Goal: Information Seeking & Learning: Understand process/instructions

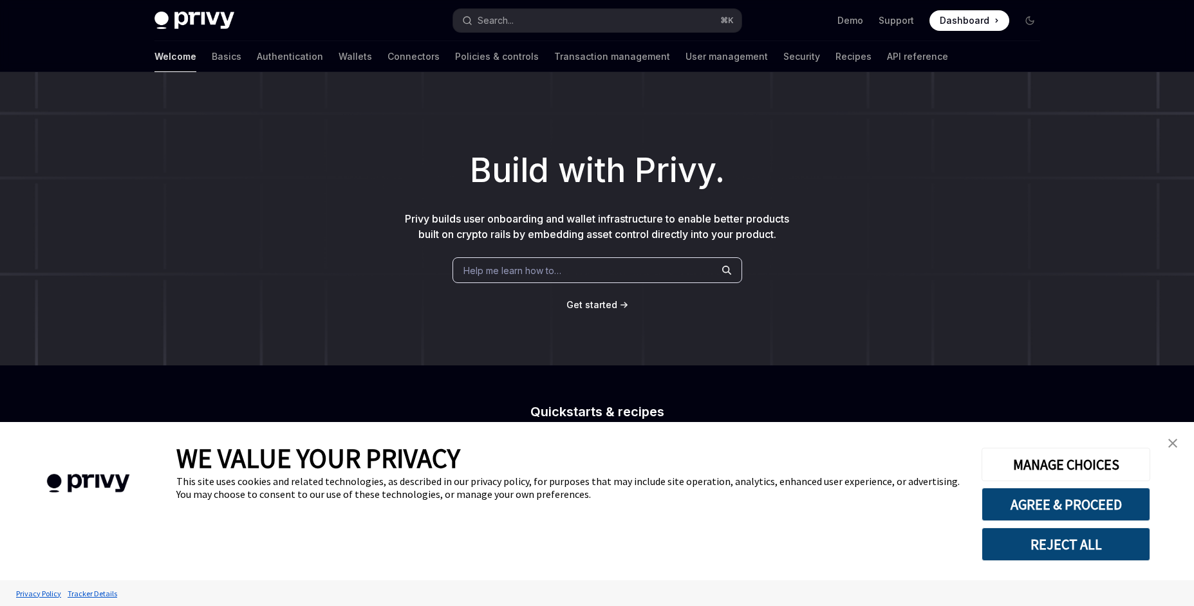
click at [946, 21] on span "Dashboard" at bounding box center [964, 20] width 50 height 13
click at [519, 24] on button "Search... ⌘ K" at bounding box center [597, 20] width 288 height 23
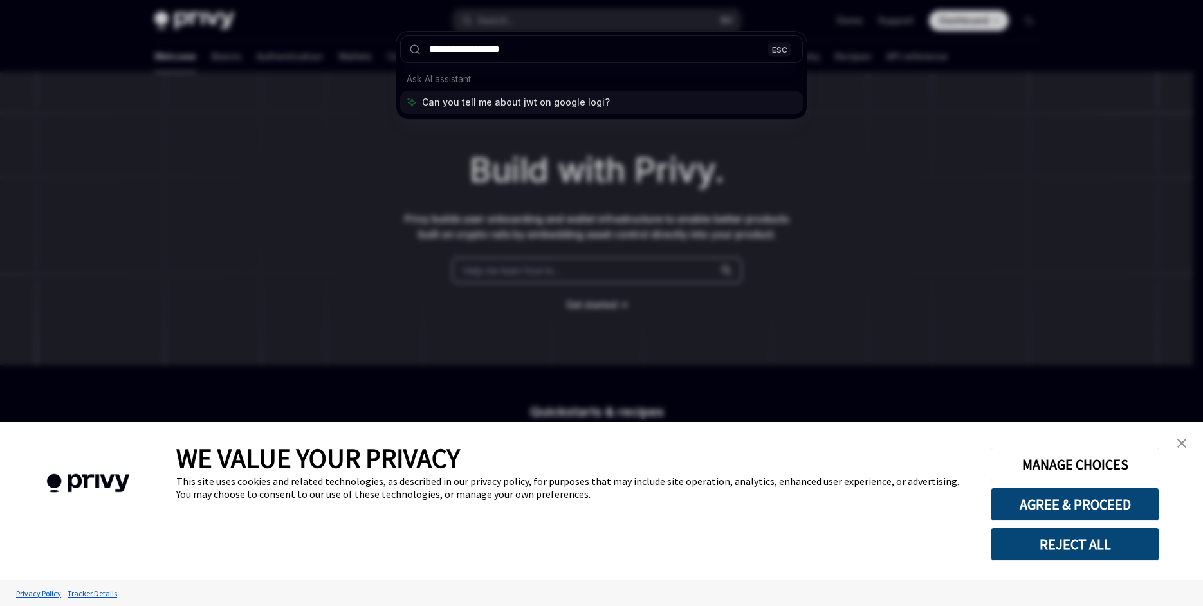
type input "**********"
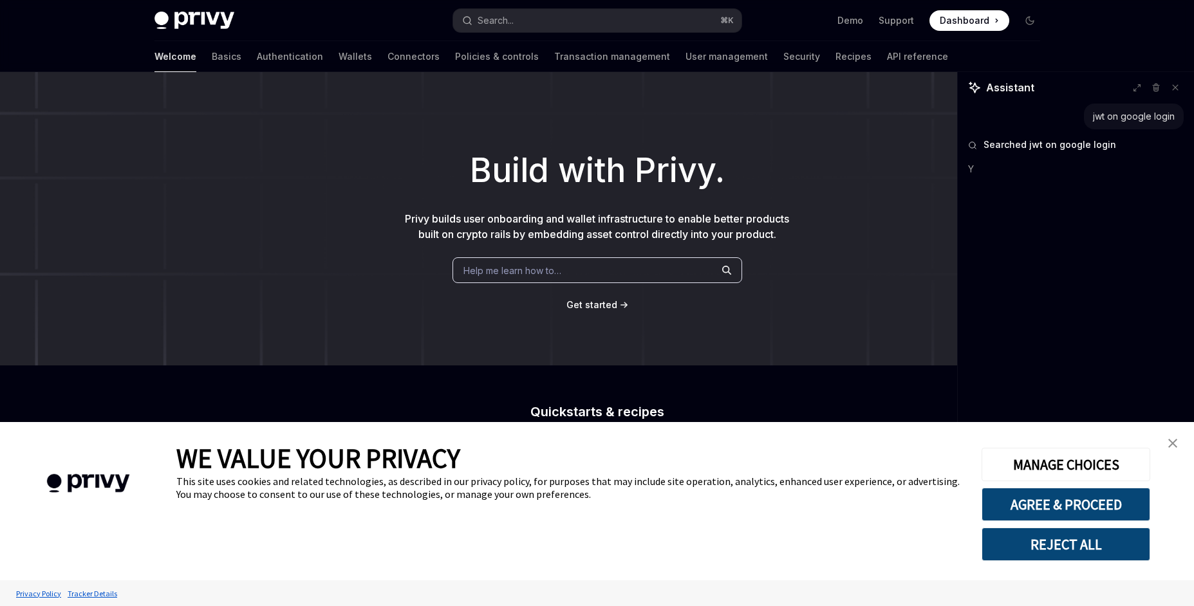
type textarea "*"
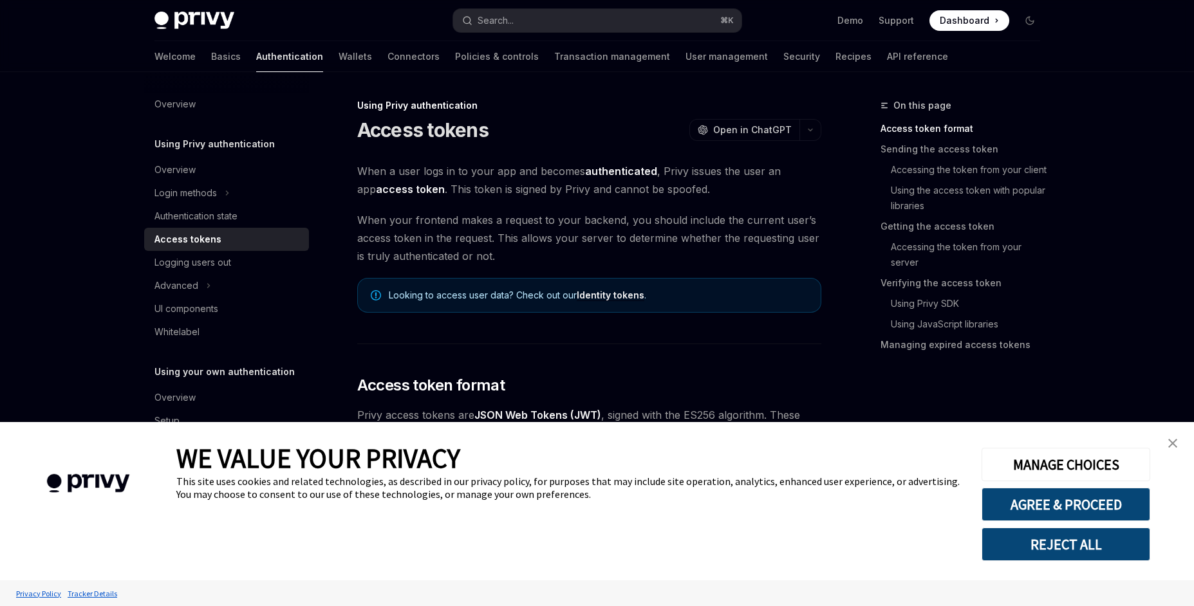
click at [1176, 447] on img "close banner" at bounding box center [1172, 443] width 9 height 9
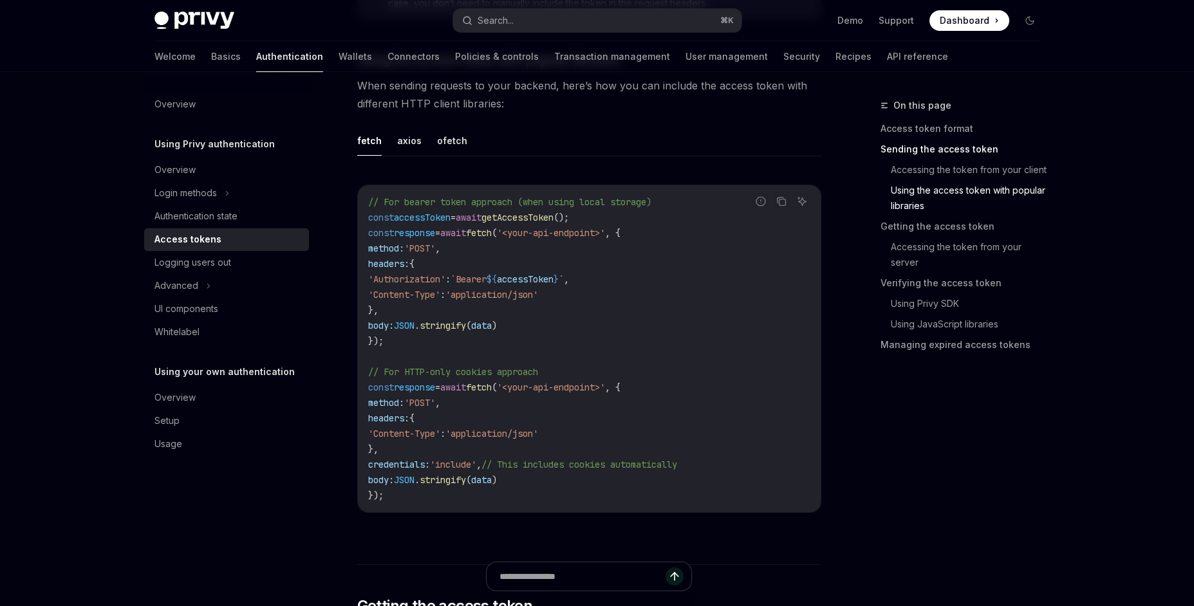
scroll to position [1122, 0]
click at [601, 223] on code "// For bearer token approach (when using local storage) const accessToken = awa…" at bounding box center [589, 349] width 442 height 309
drag, startPoint x: 605, startPoint y: 219, endPoint x: 369, endPoint y: 217, distance: 236.1
click at [369, 217] on code "// For bearer token approach (when using local storage) const accessToken = awa…" at bounding box center [589, 349] width 442 height 309
copy span "const accessToken = await getAccessToken ();"
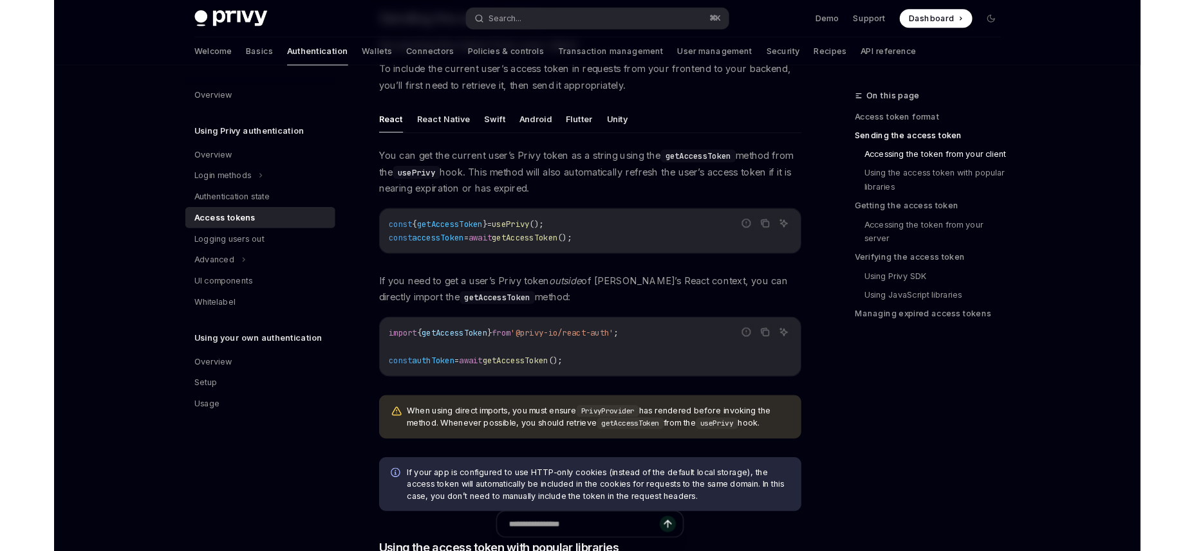
scroll to position [577, 0]
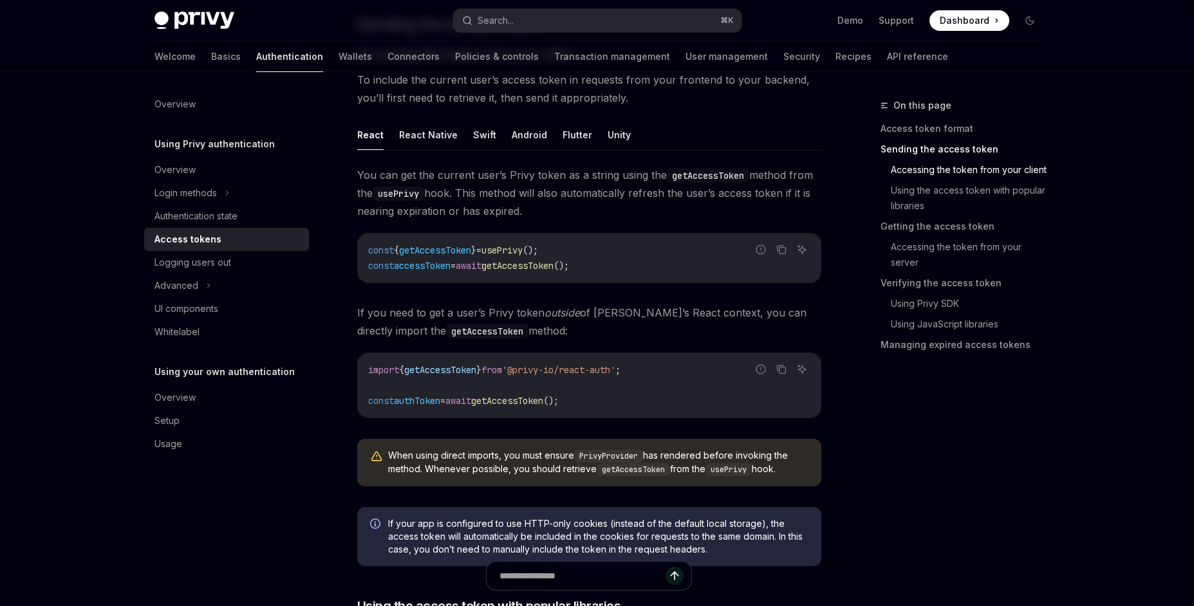
type textarea "*"
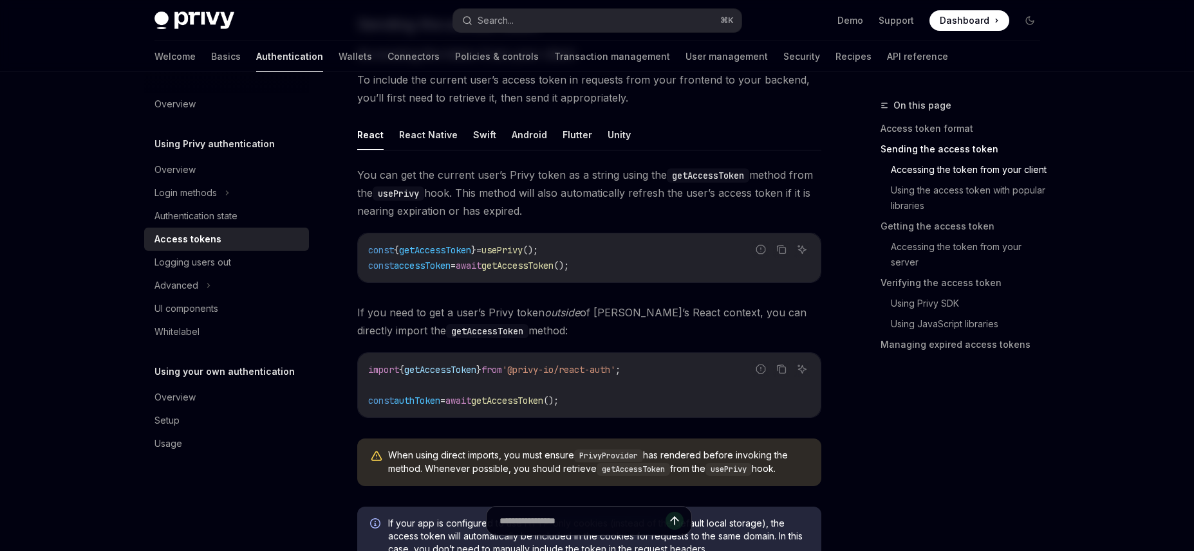
click at [577, 256] on code "const { getAccessToken } = usePrivy (); const accessToken = await getAccessToke…" at bounding box center [589, 258] width 442 height 31
drag, startPoint x: 577, startPoint y: 254, endPoint x: 369, endPoint y: 254, distance: 208.5
click at [369, 254] on code "const { getAccessToken } = usePrivy (); const accessToken = await getAccessToke…" at bounding box center [589, 258] width 442 height 31
copy span "const { getAccessToken } = usePrivy ();"
click at [600, 410] on div "import { getAccessToken } from '@privy-io/react-auth' ; const authToken = await…" at bounding box center [589, 385] width 463 height 64
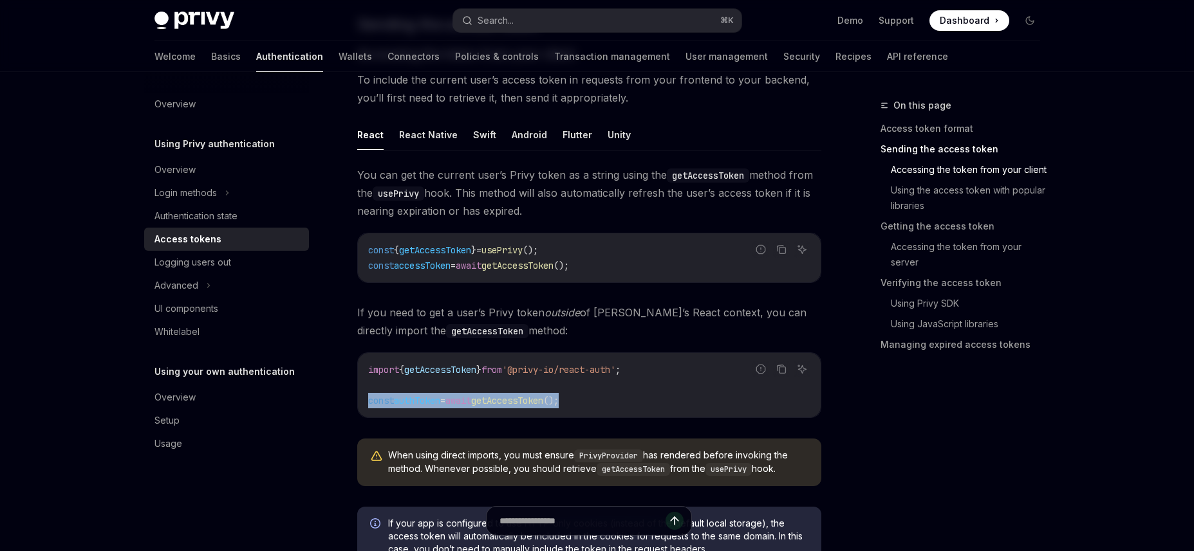
drag, startPoint x: 600, startPoint y: 407, endPoint x: 365, endPoint y: 400, distance: 234.3
click at [365, 400] on div "import { getAccessToken } from '@privy-io/react-auth' ; const authToken = await…" at bounding box center [589, 385] width 463 height 64
copy span "const authToken = await getAccessToken ();"
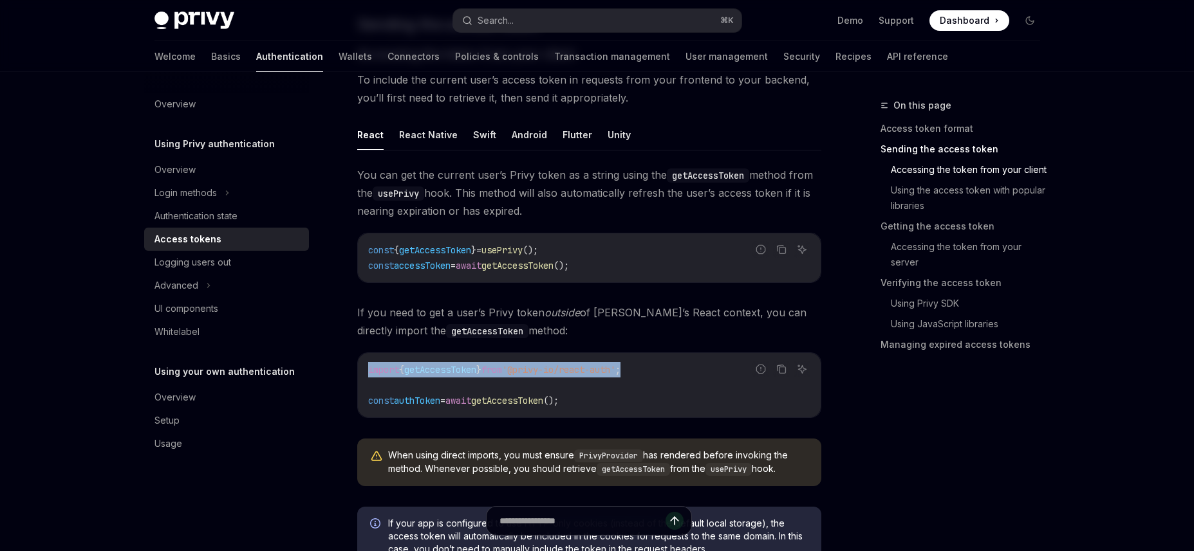
drag, startPoint x: 661, startPoint y: 373, endPoint x: 364, endPoint y: 368, distance: 297.3
click at [364, 368] on div "import { getAccessToken } from '@privy-io/react-auth' ; const authToken = await…" at bounding box center [589, 385] width 463 height 64
copy span "import { getAccessToken } from '@privy-io/react-auth' ;"
click at [780, 371] on icon "Copy the contents from the code block" at bounding box center [781, 369] width 10 height 10
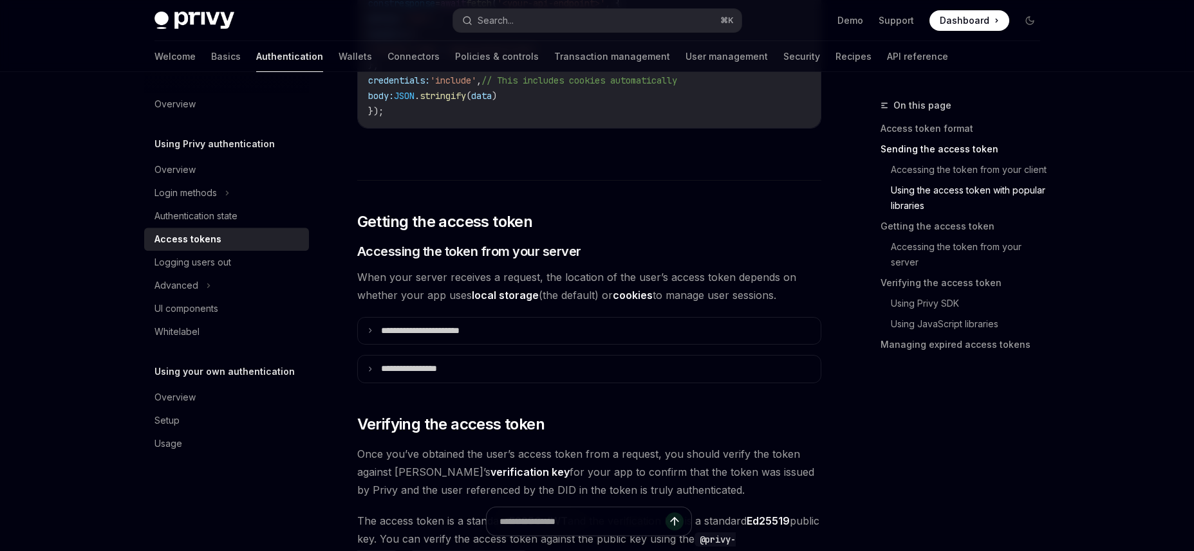
scroll to position [1513, 0]
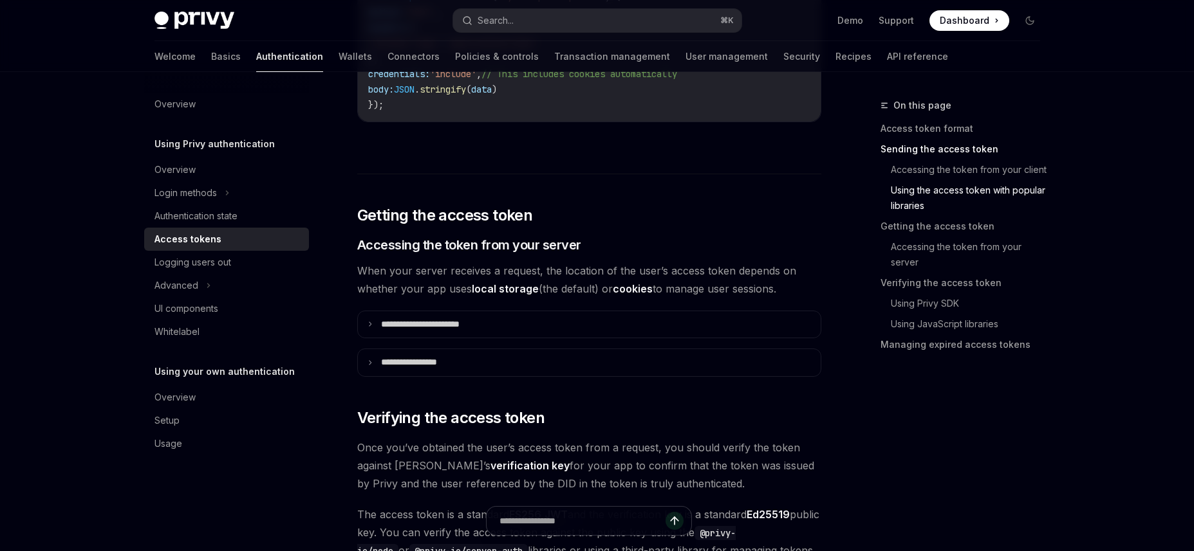
click at [514, 326] on summary "**********" at bounding box center [589, 324] width 463 height 27
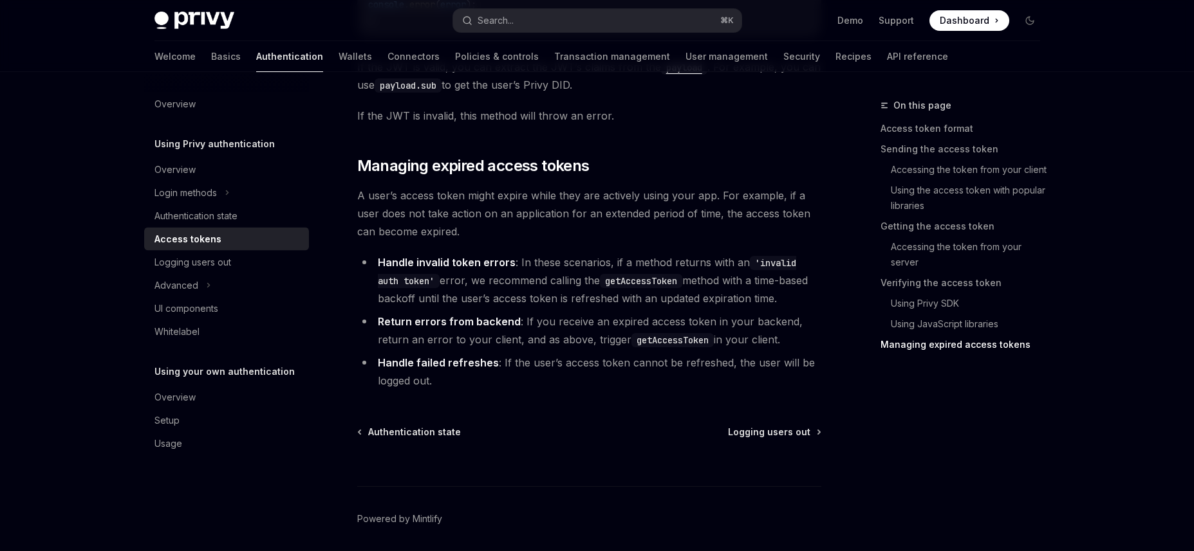
scroll to position [3731, 0]
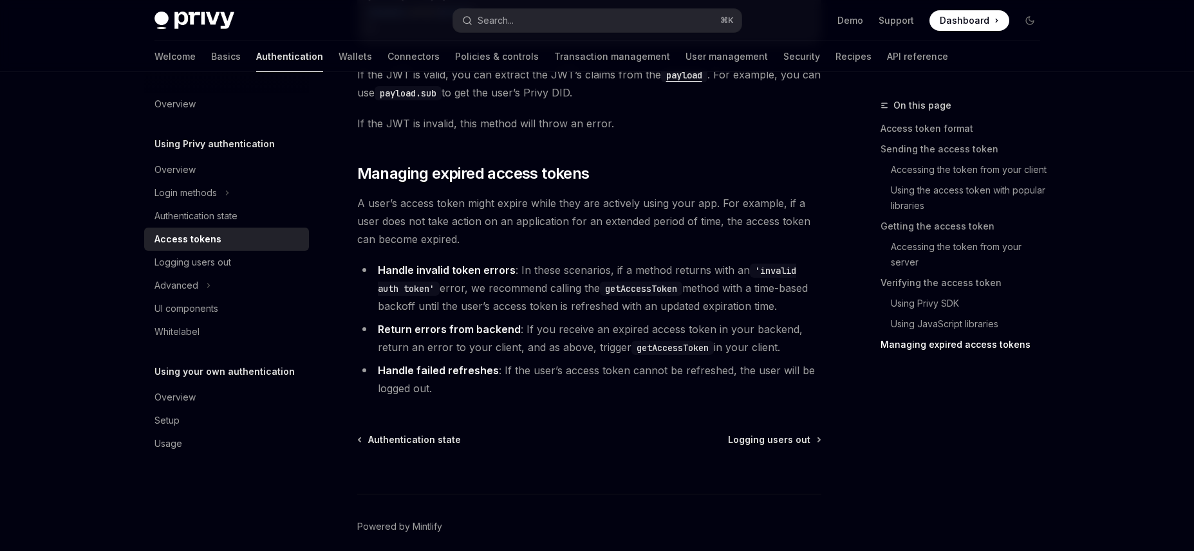
click at [366, 290] on li "Handle invalid token errors : In these scenarios, if a method returns with an '…" at bounding box center [589, 288] width 464 height 54
